Goal: Transaction & Acquisition: Purchase product/service

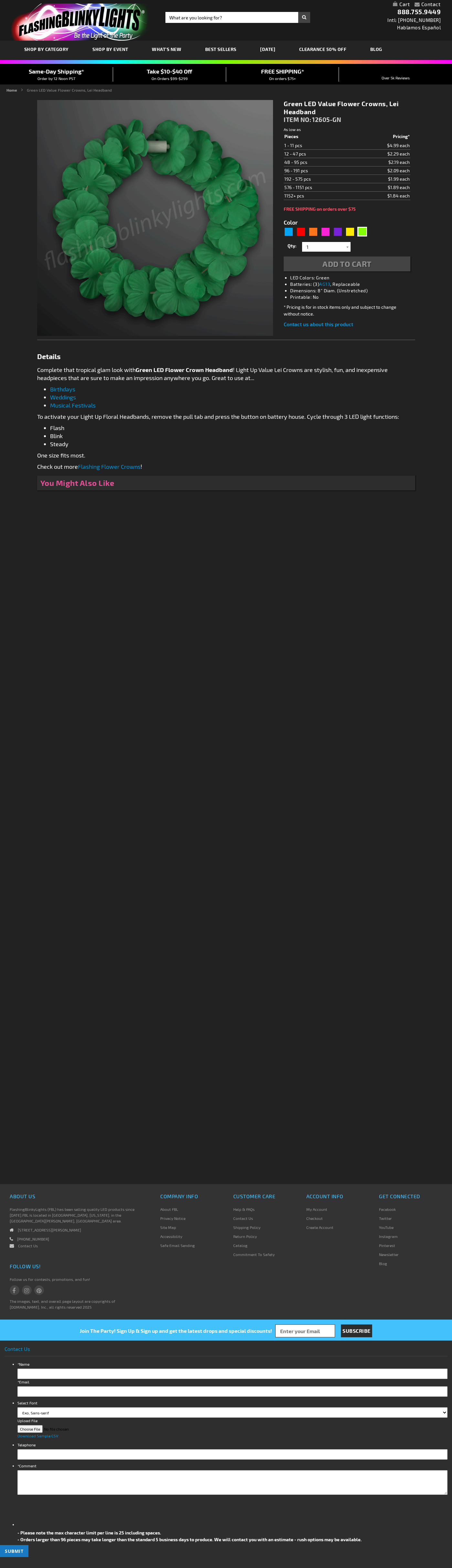
type input "5648"
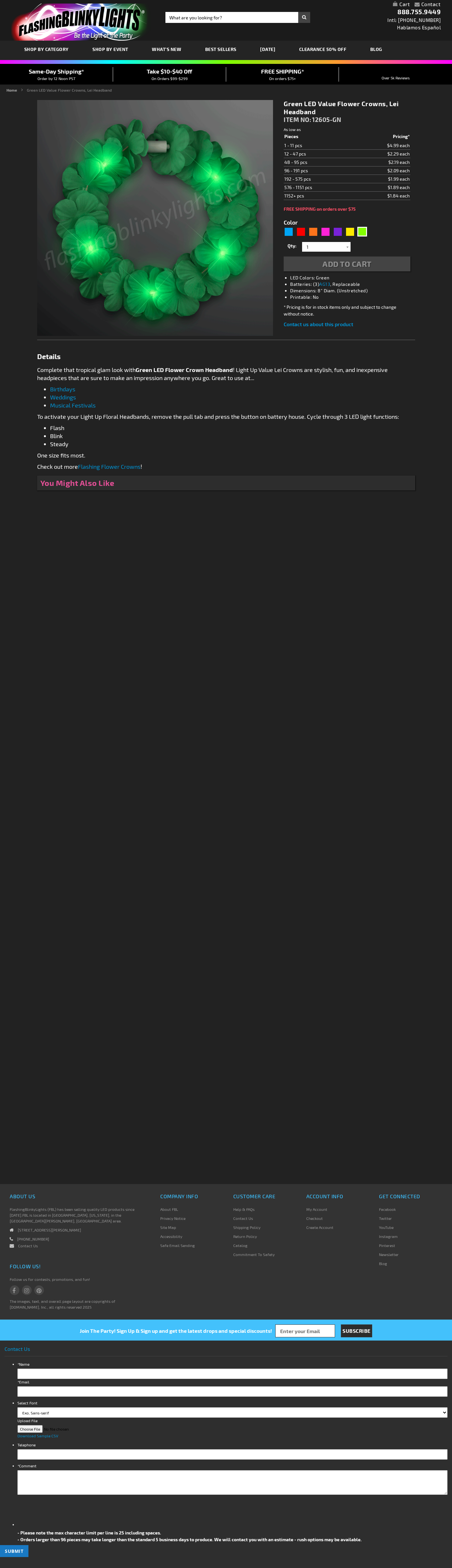
type input "5648"
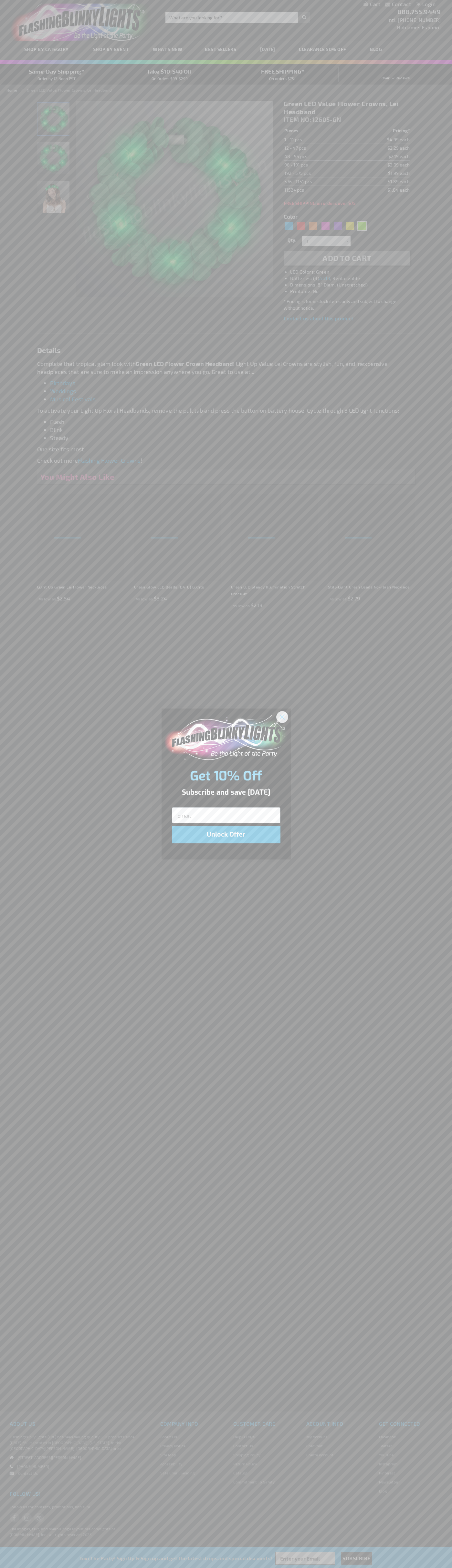
click at [282, 716] on icon "Close dialog" at bounding box center [281, 716] width 4 height 4
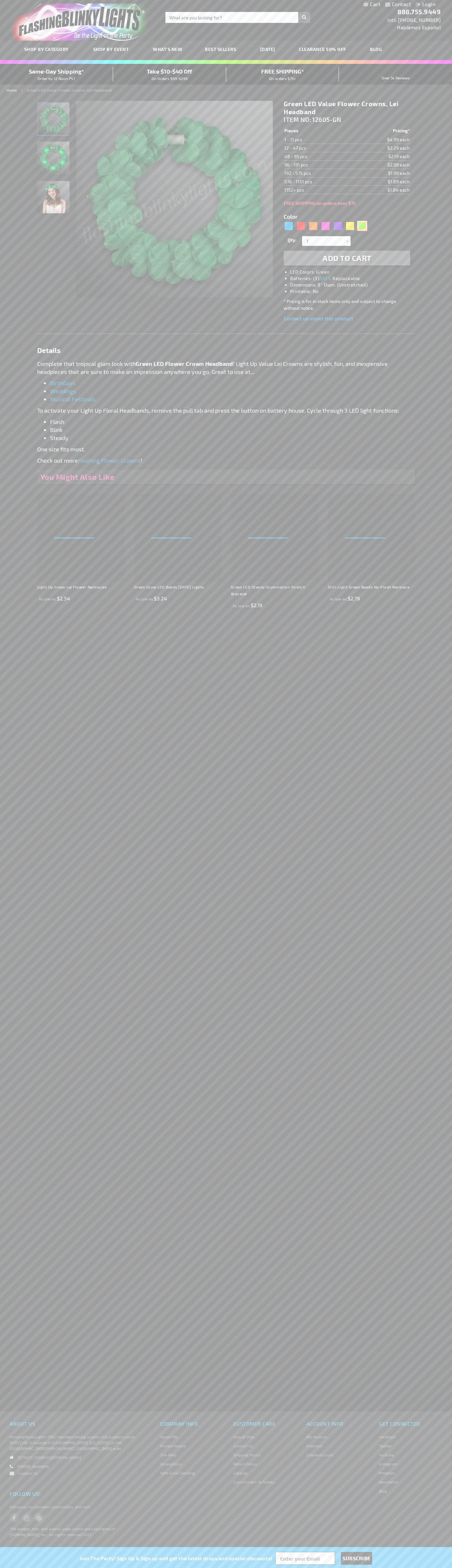
click at [362, 226] on div "Green" at bounding box center [362, 226] width 10 height 10
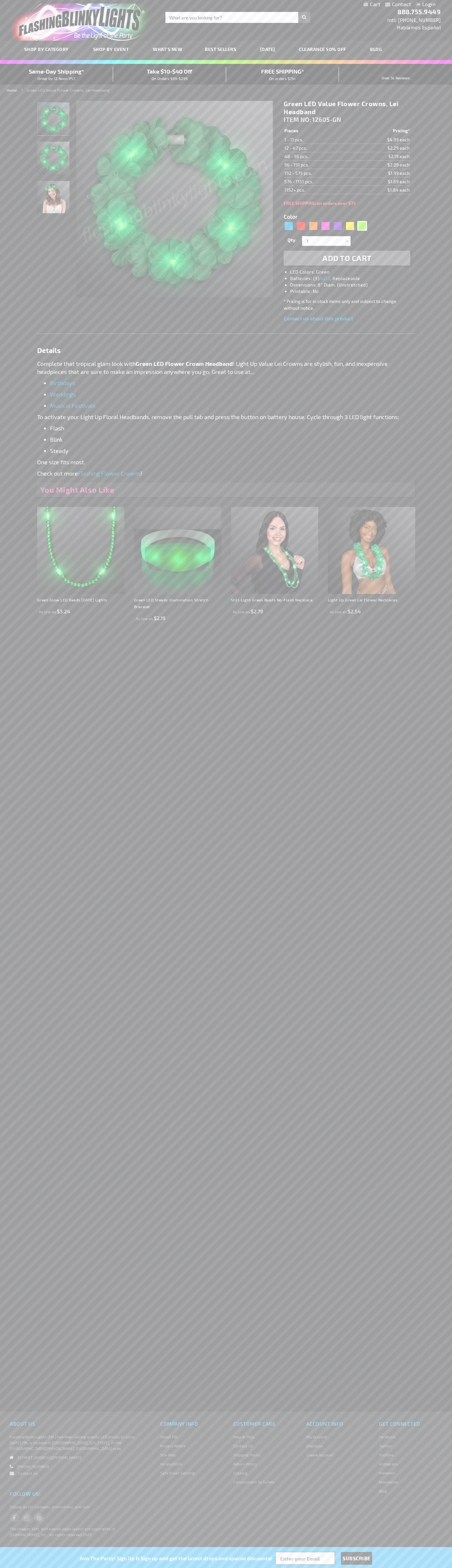
click at [347, 258] on span "Add to Cart" at bounding box center [347, 257] width 49 height 9
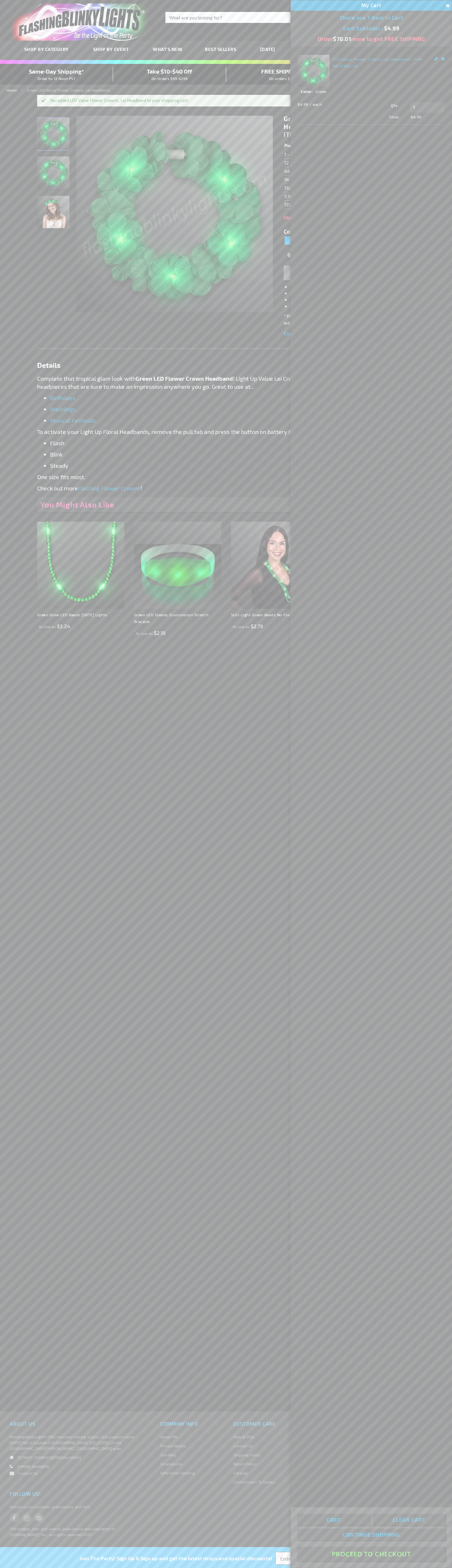
click at [371, 1554] on button "Proceed To Checkout" at bounding box center [371, 1554] width 148 height 15
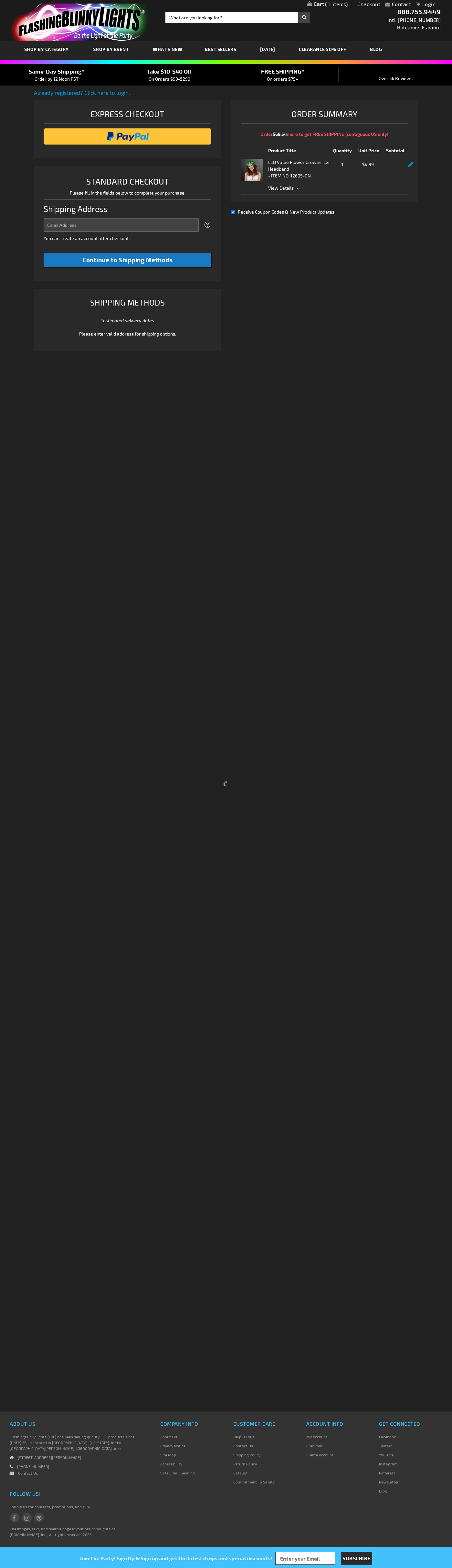
select select "US"
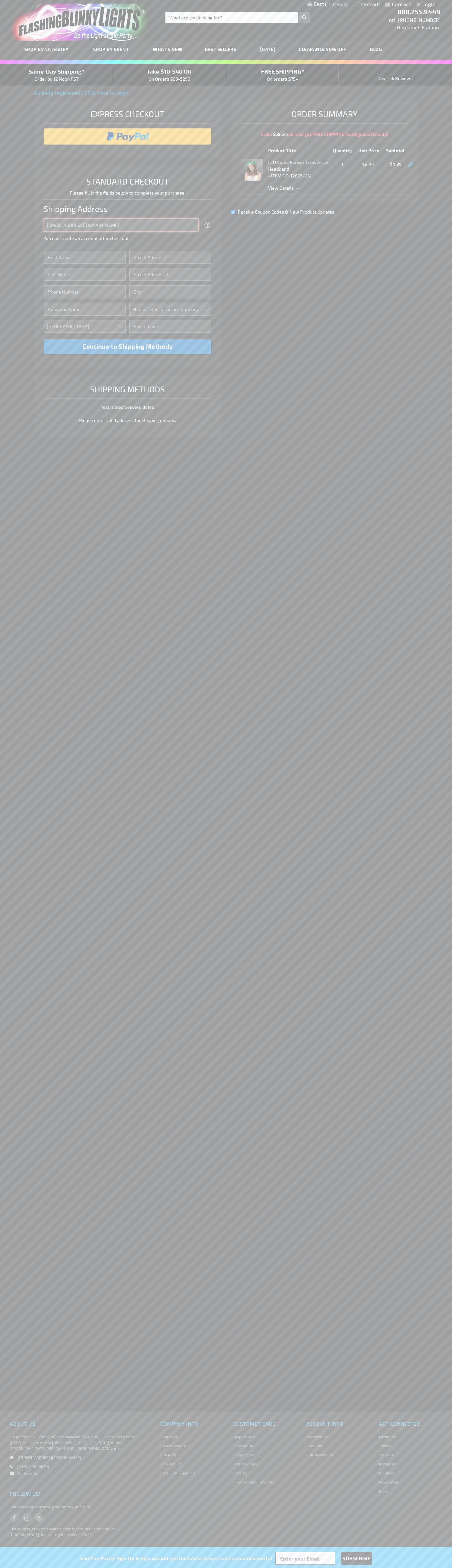
type input "[EMAIL_ADDRESS][DOMAIN_NAME]"
type input "[PERSON_NAME]"
type input "[STREET_ADDRESS][GEOGRAPHIC_DATA][PERSON_NAME]"
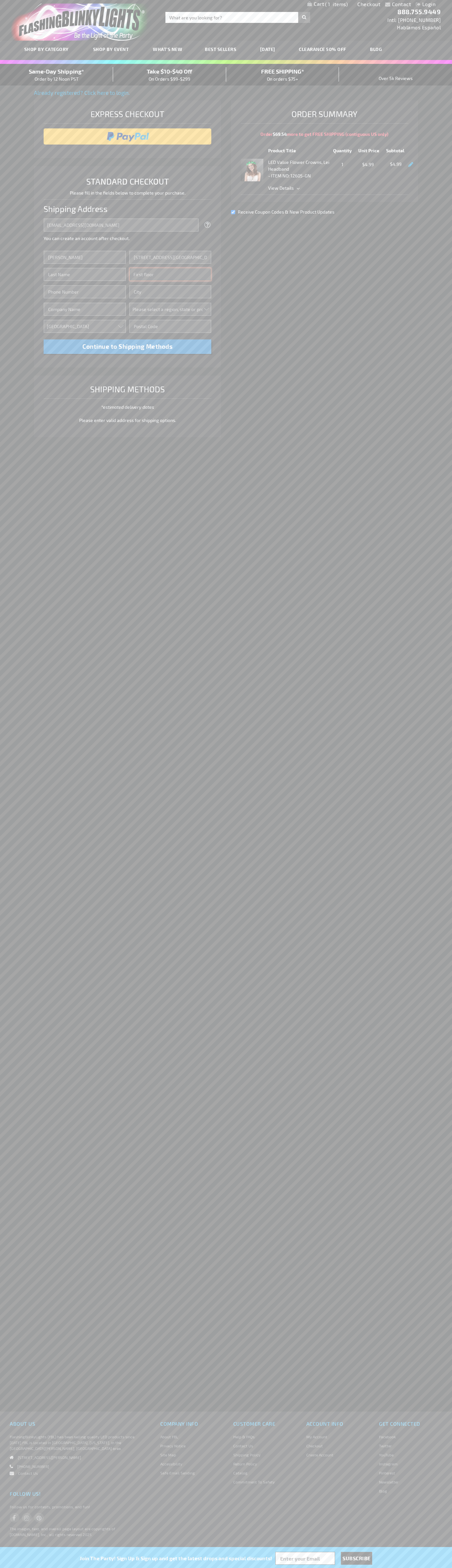
type input "First floor"
type input "[PERSON_NAME][GEOGRAPHIC_DATA]"
select select "33"
type input "48104"
type input "[PERSON_NAME]"
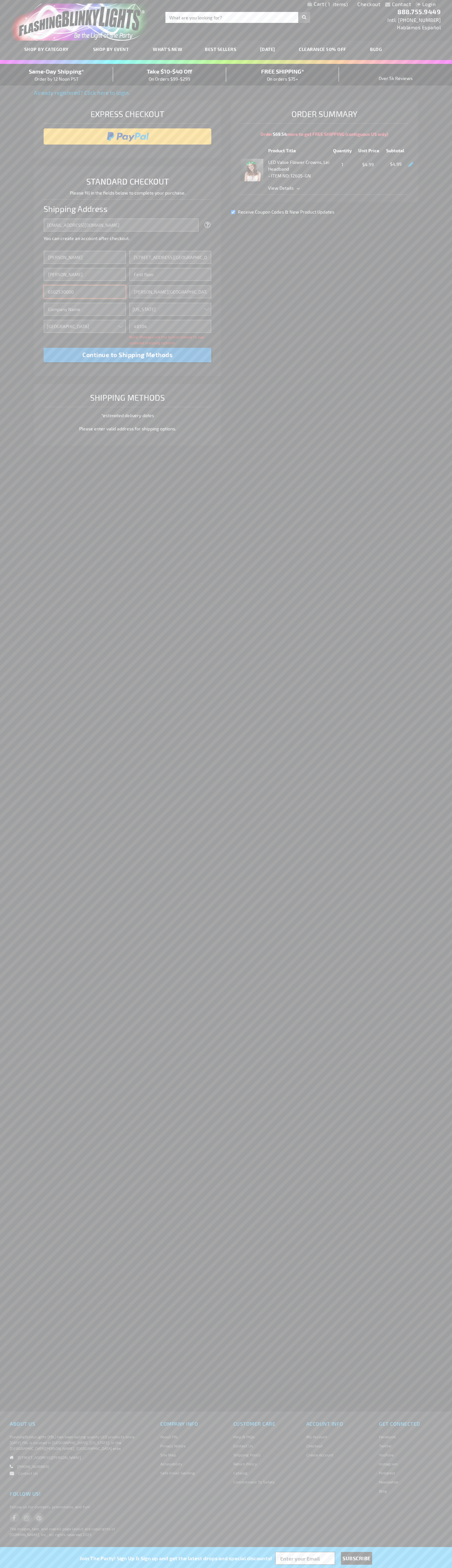
type input "6502530000"
type input "[PERSON_NAME]"
click at [57, 75] on div "Same-Day Shipping* Order by 12 Noon PST" at bounding box center [57, 74] width 113 height 15
click at [127, 136] on input "image" at bounding box center [127, 136] width 161 height 13
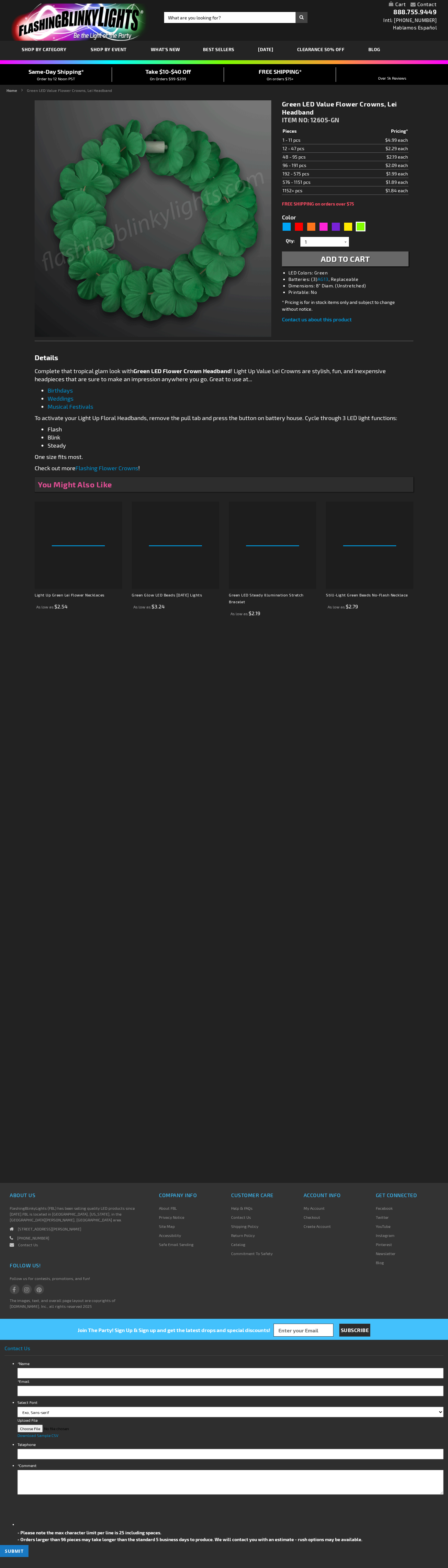
type input "5648"
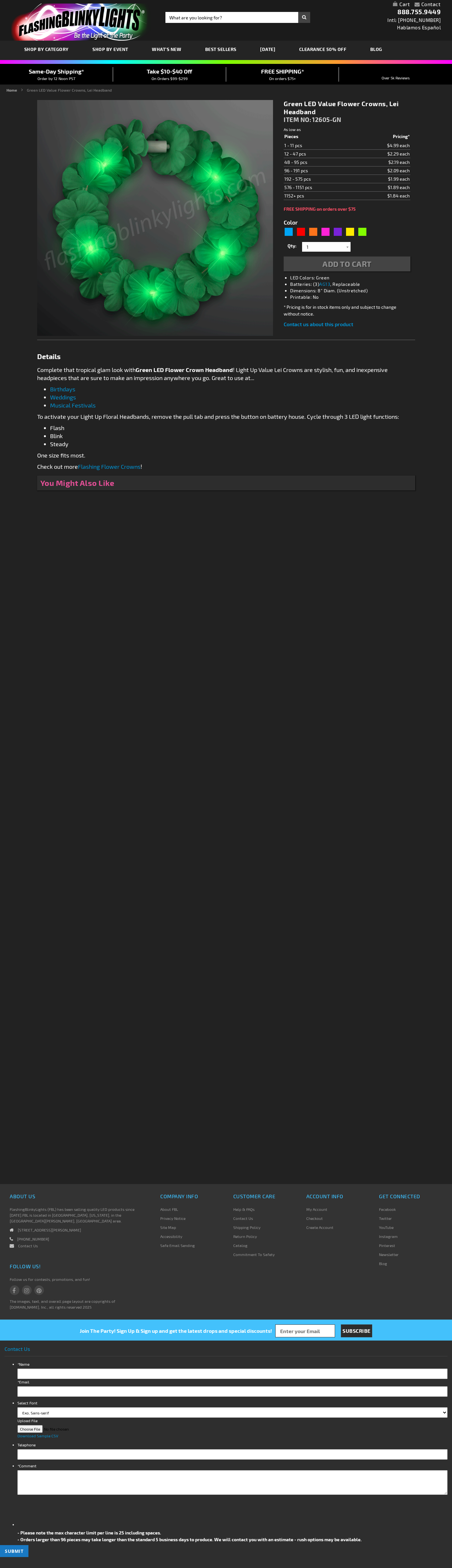
type input "5648"
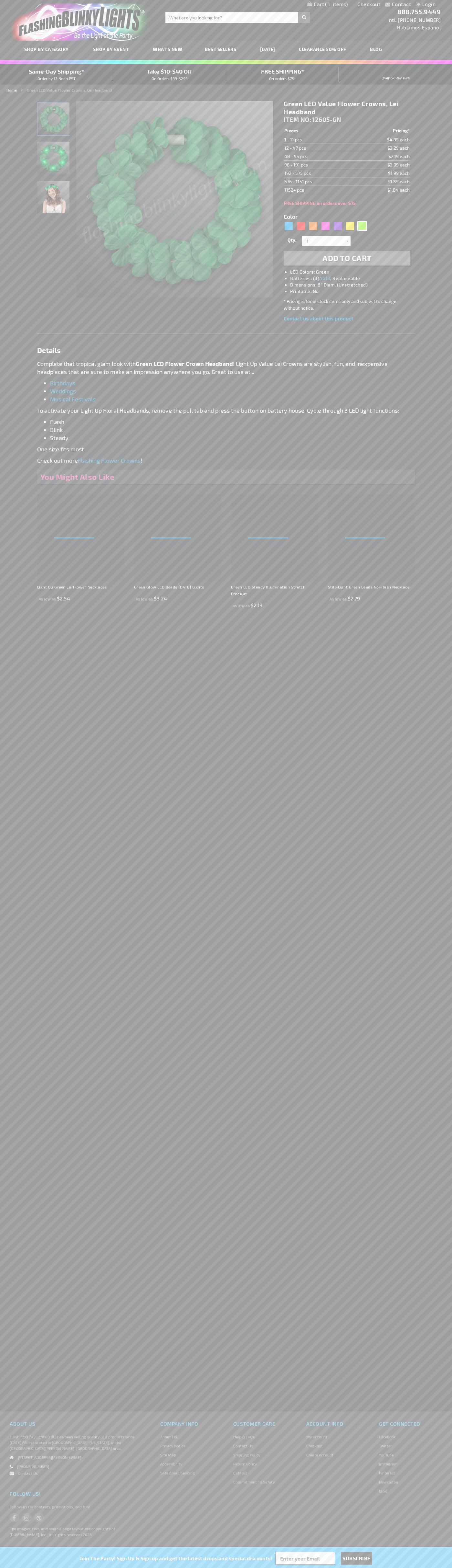
click at [327, 4] on span "1" at bounding box center [336, 4] width 23 height 6
